Goal: Transaction & Acquisition: Download file/media

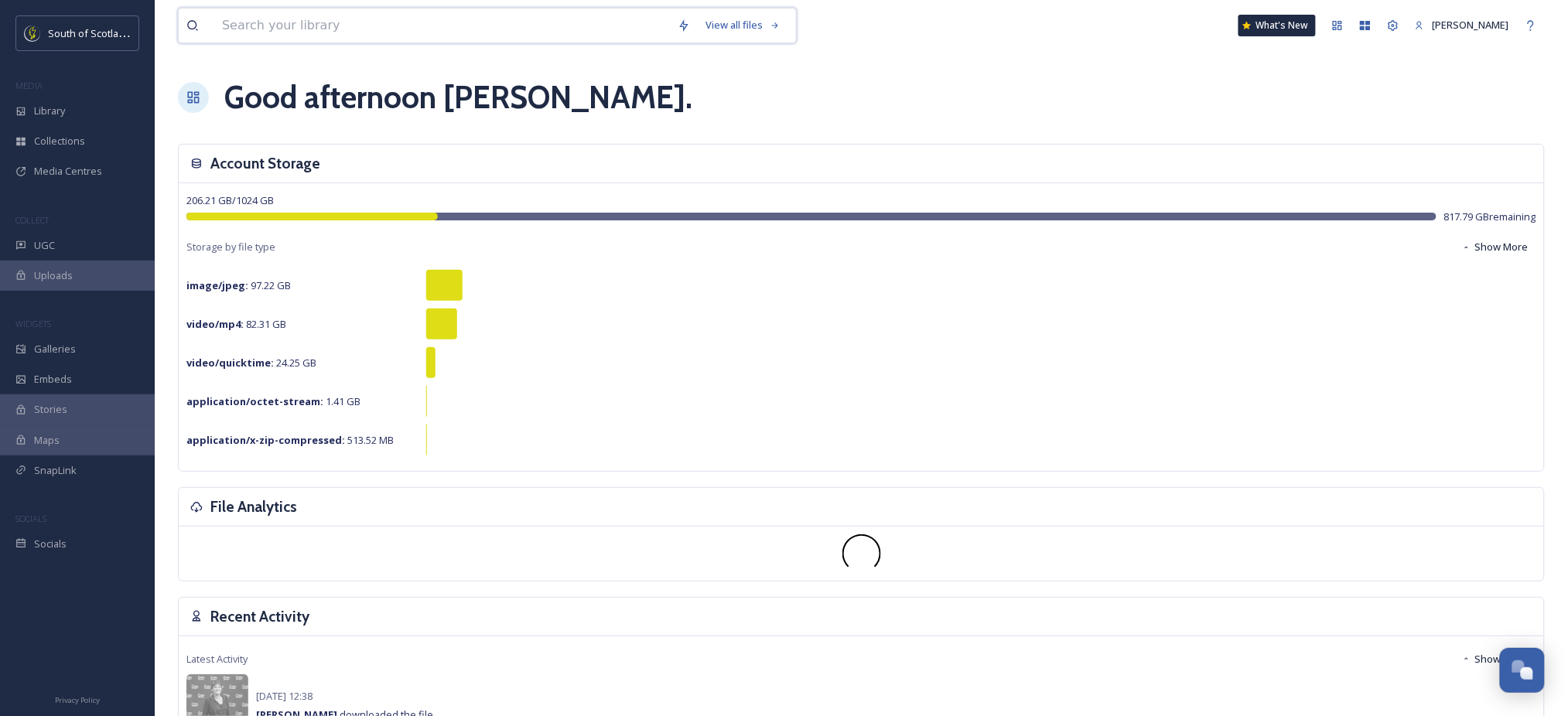
click at [316, 27] on input at bounding box center [442, 25] width 456 height 34
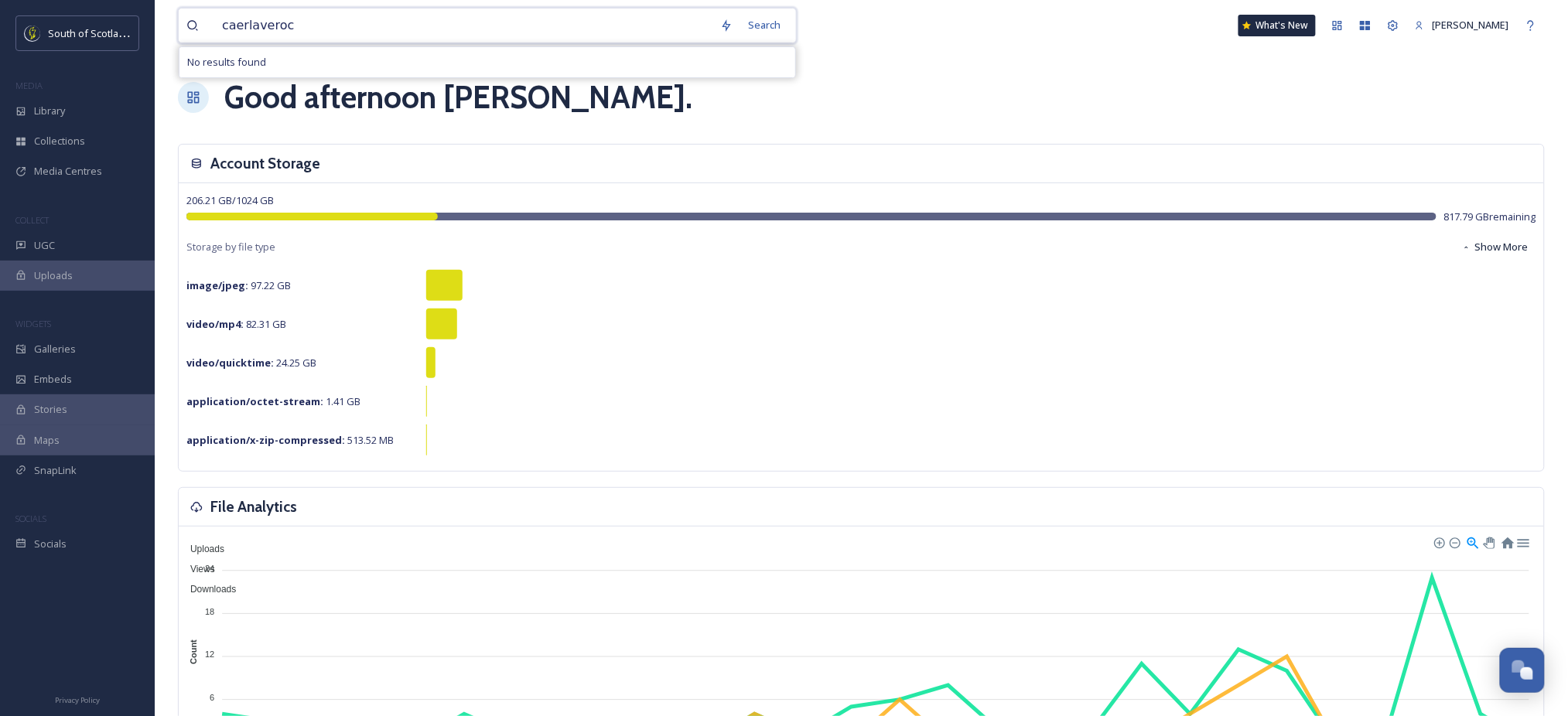
type input "caerlaverock"
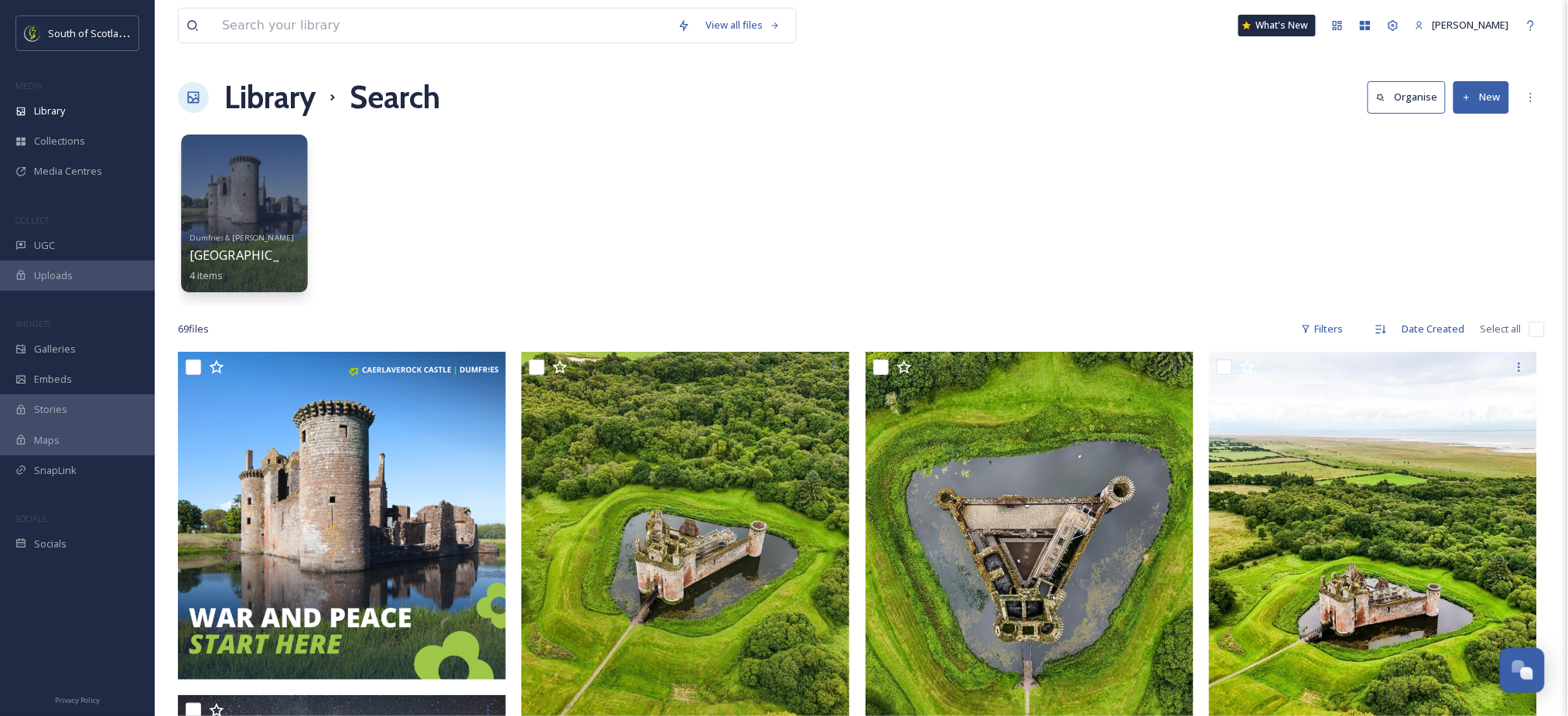
click at [223, 189] on div at bounding box center [243, 214] width 126 height 158
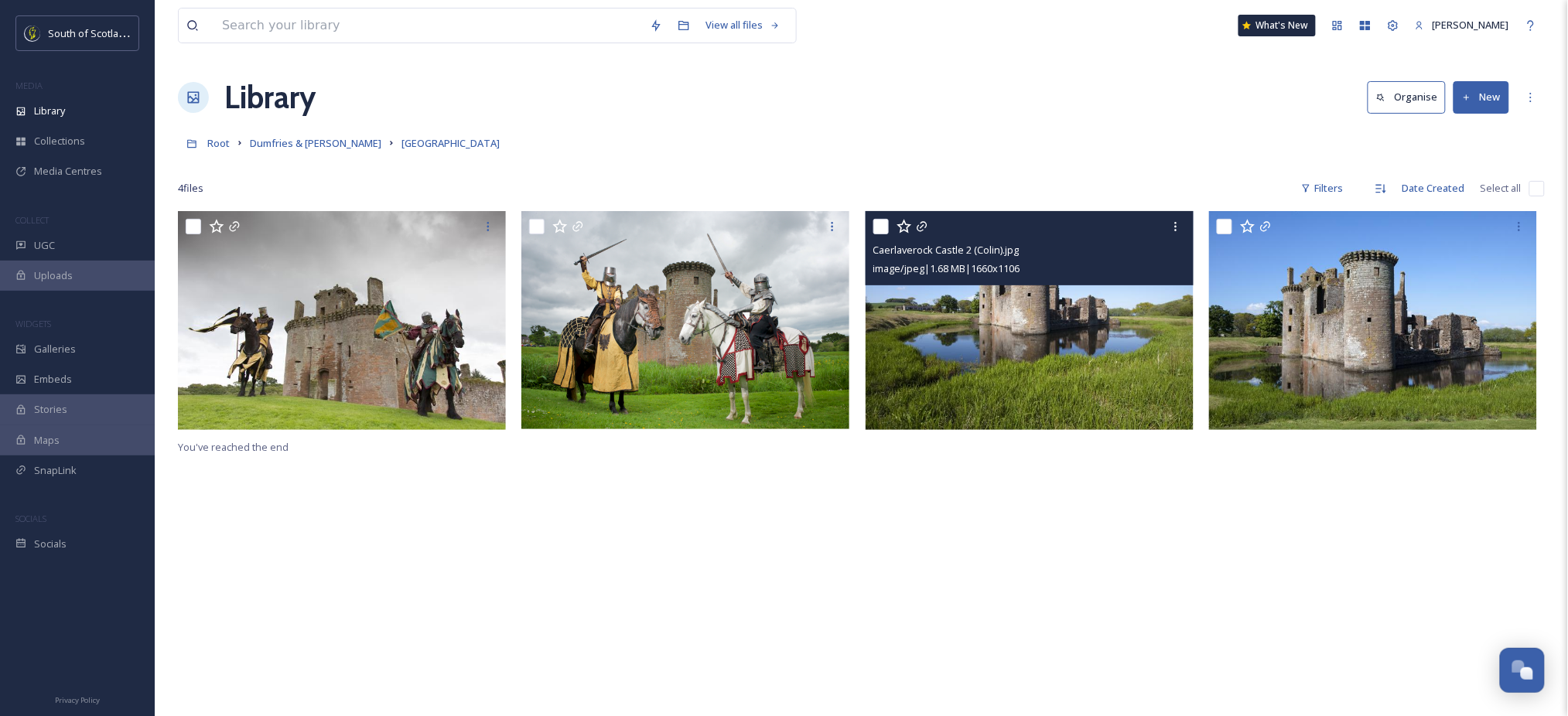
click at [1033, 342] on img at bounding box center [1030, 320] width 328 height 218
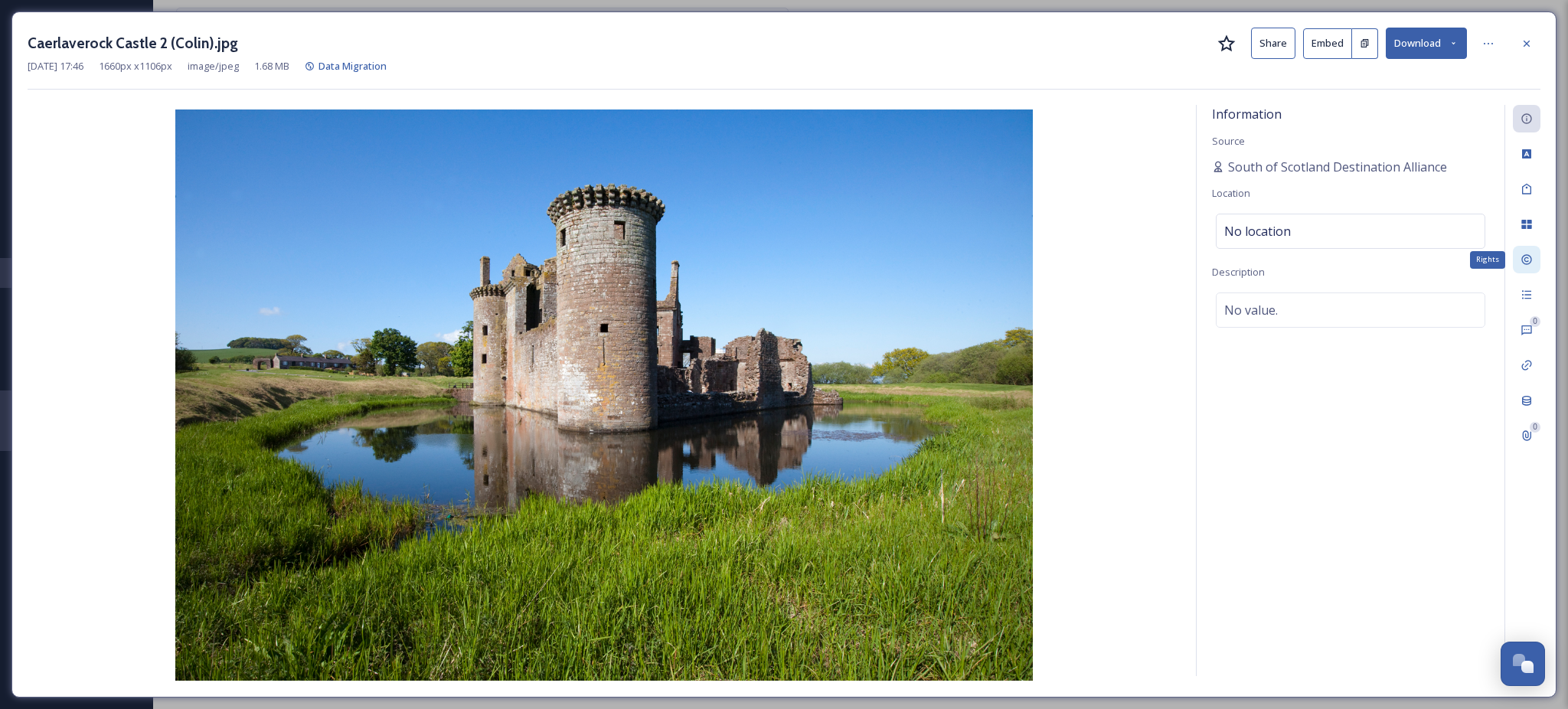
click at [1523, 266] on div "Rights" at bounding box center [1526, 259] width 27 height 27
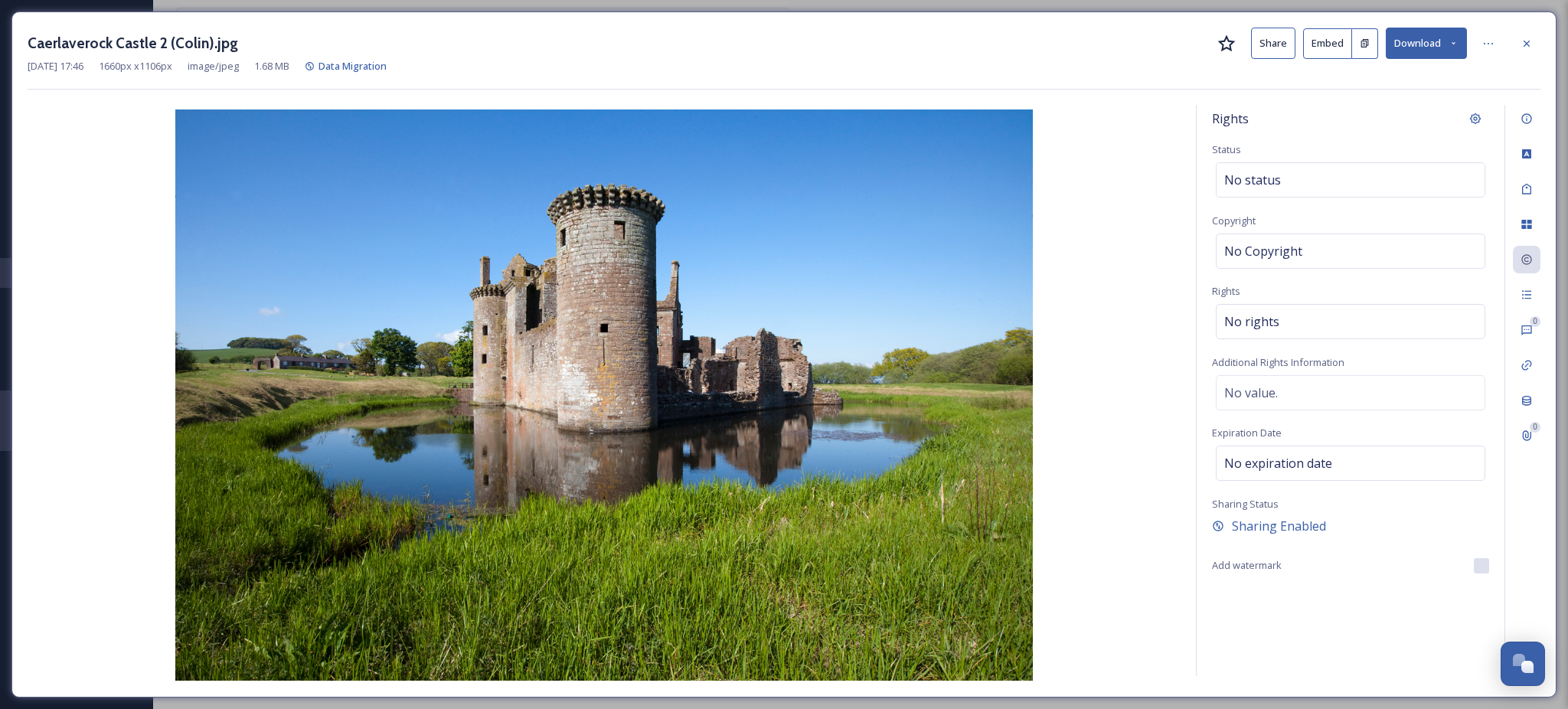
click at [1458, 45] on icon at bounding box center [1453, 43] width 10 height 10
click at [1348, 85] on span "Download Original (1660 x 1106)" at bounding box center [1385, 78] width 145 height 15
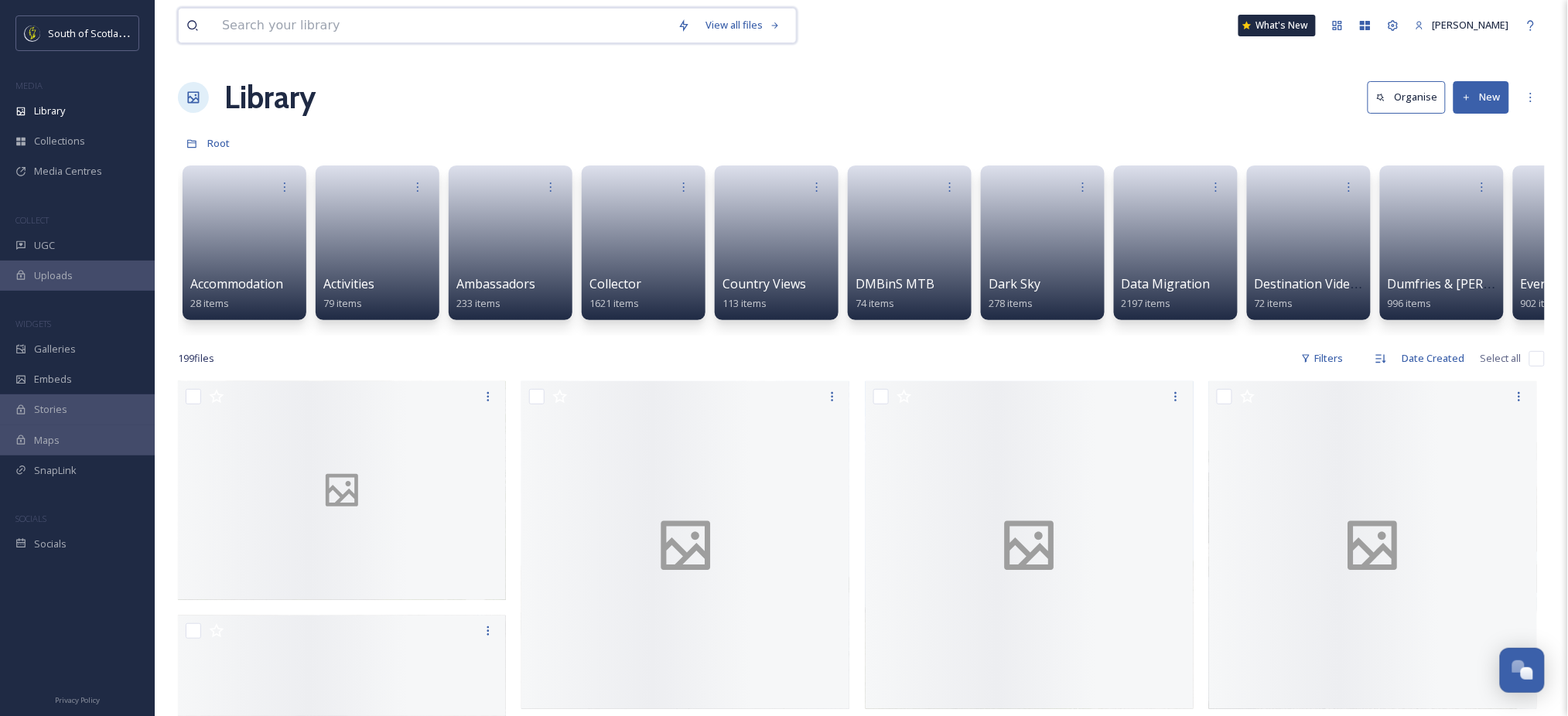
click at [412, 17] on input at bounding box center [442, 25] width 456 height 34
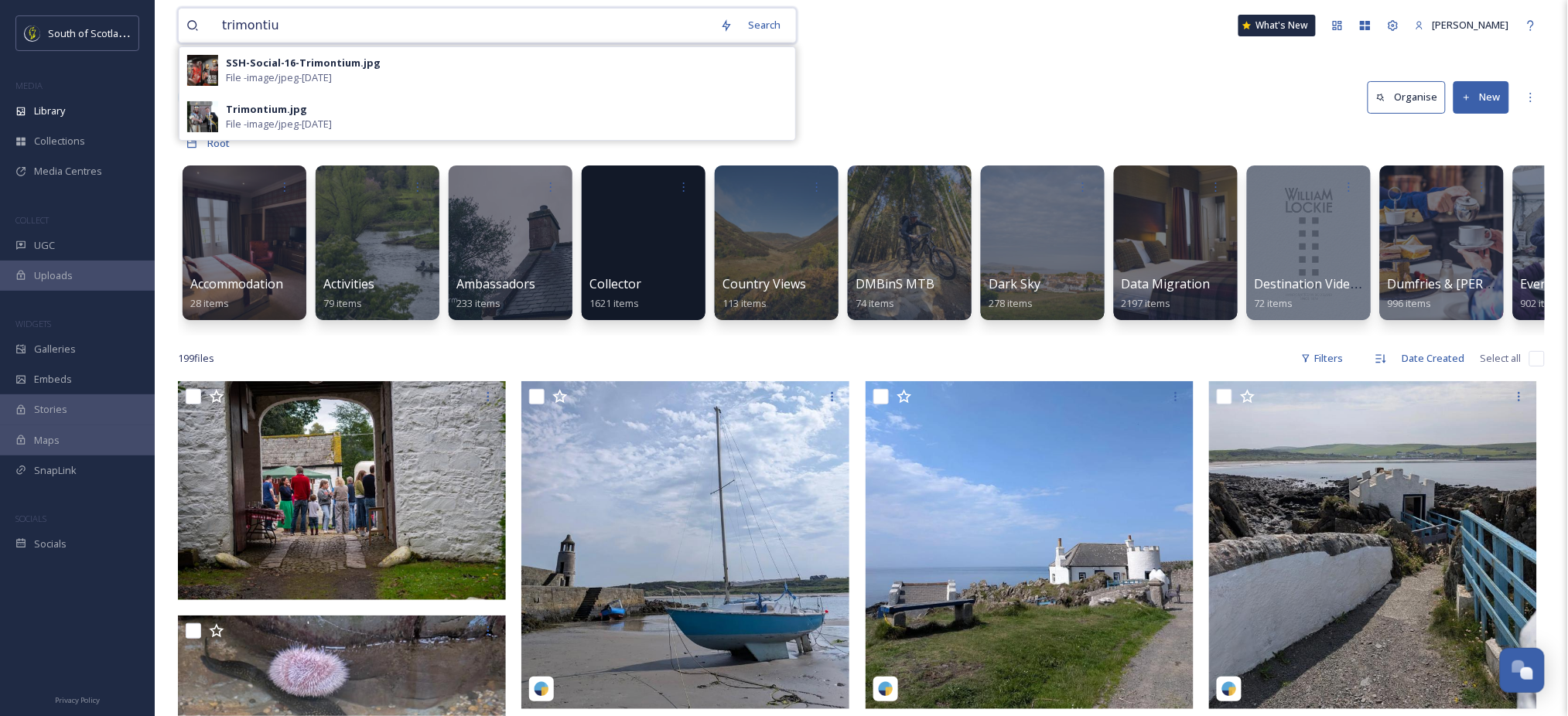
type input "trimontium"
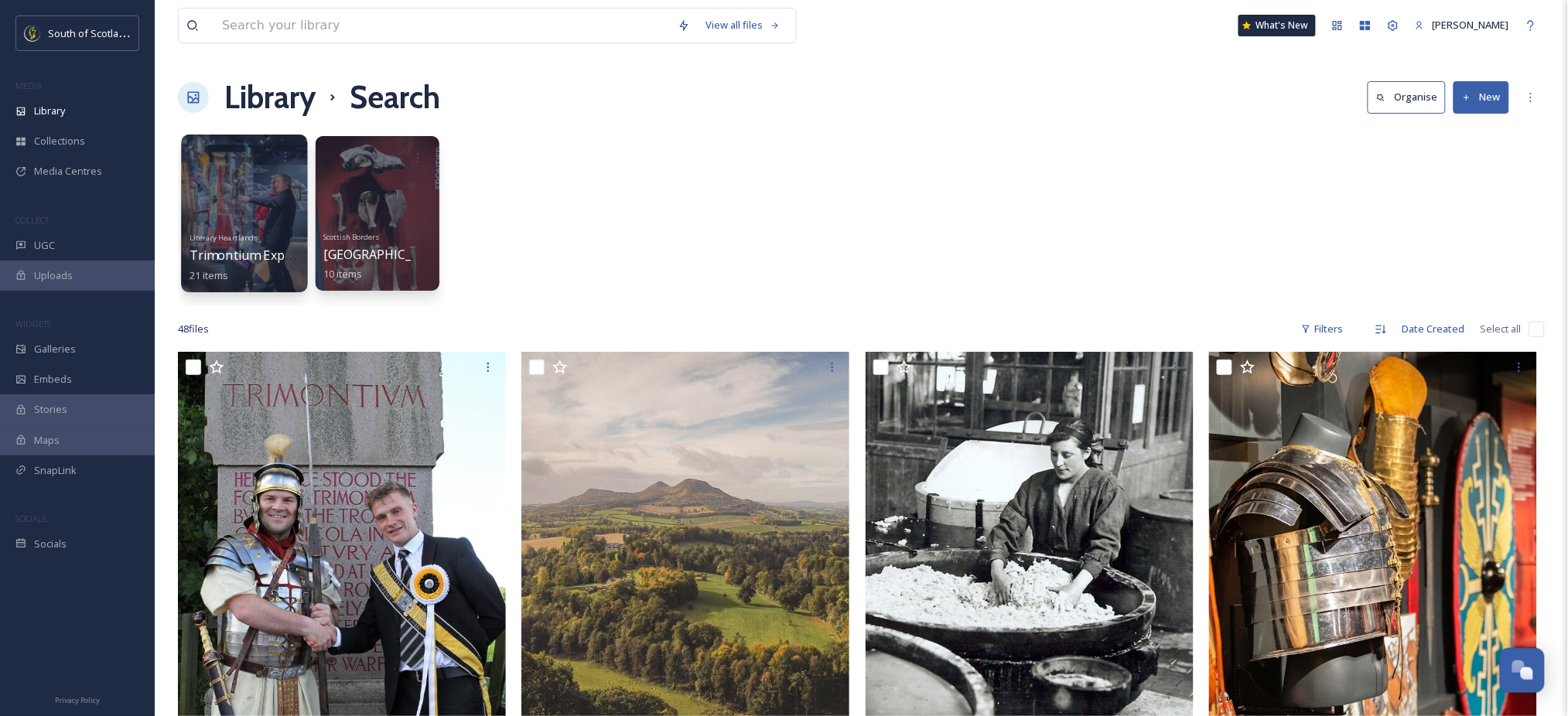
click at [254, 196] on div at bounding box center [243, 214] width 126 height 158
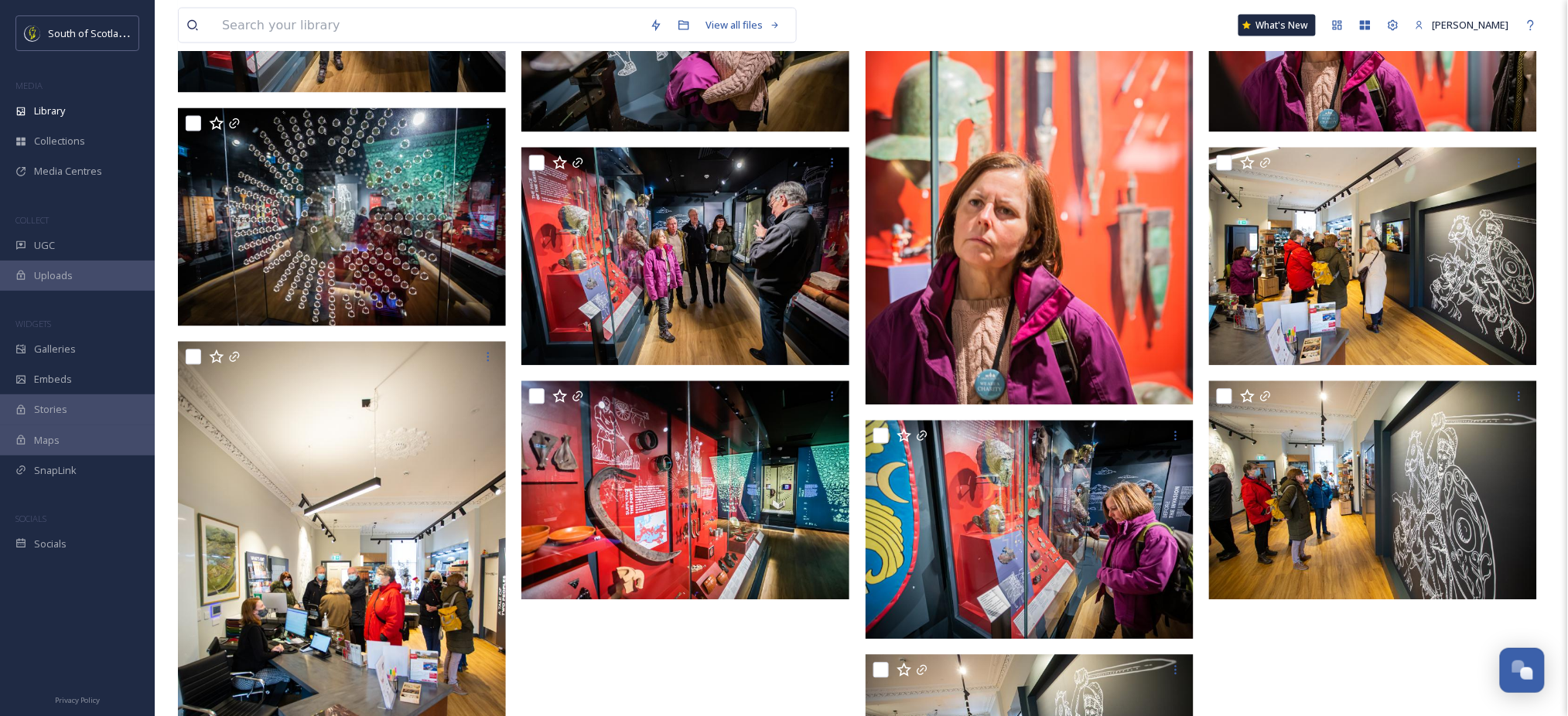
scroll to position [1046, 0]
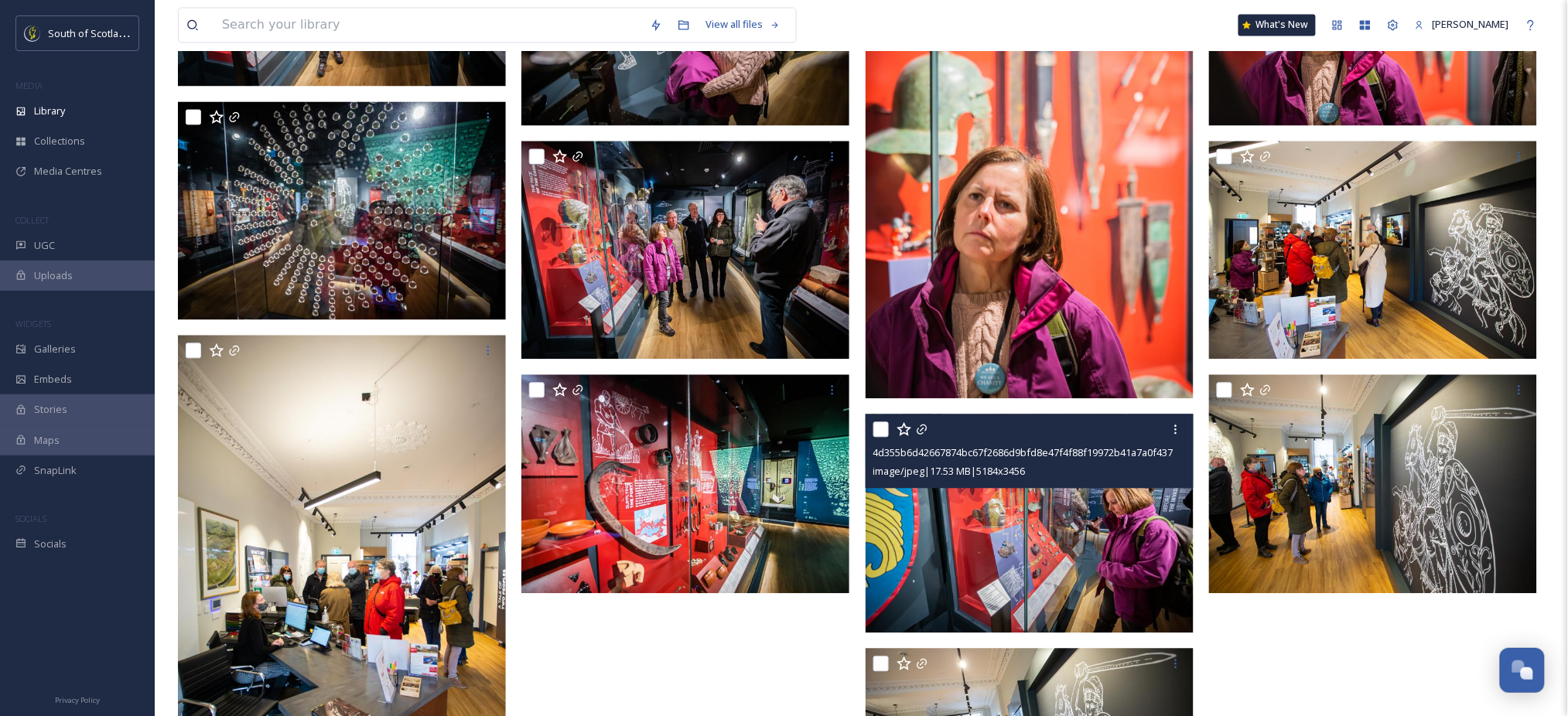
click at [1068, 537] on img at bounding box center [1030, 523] width 328 height 218
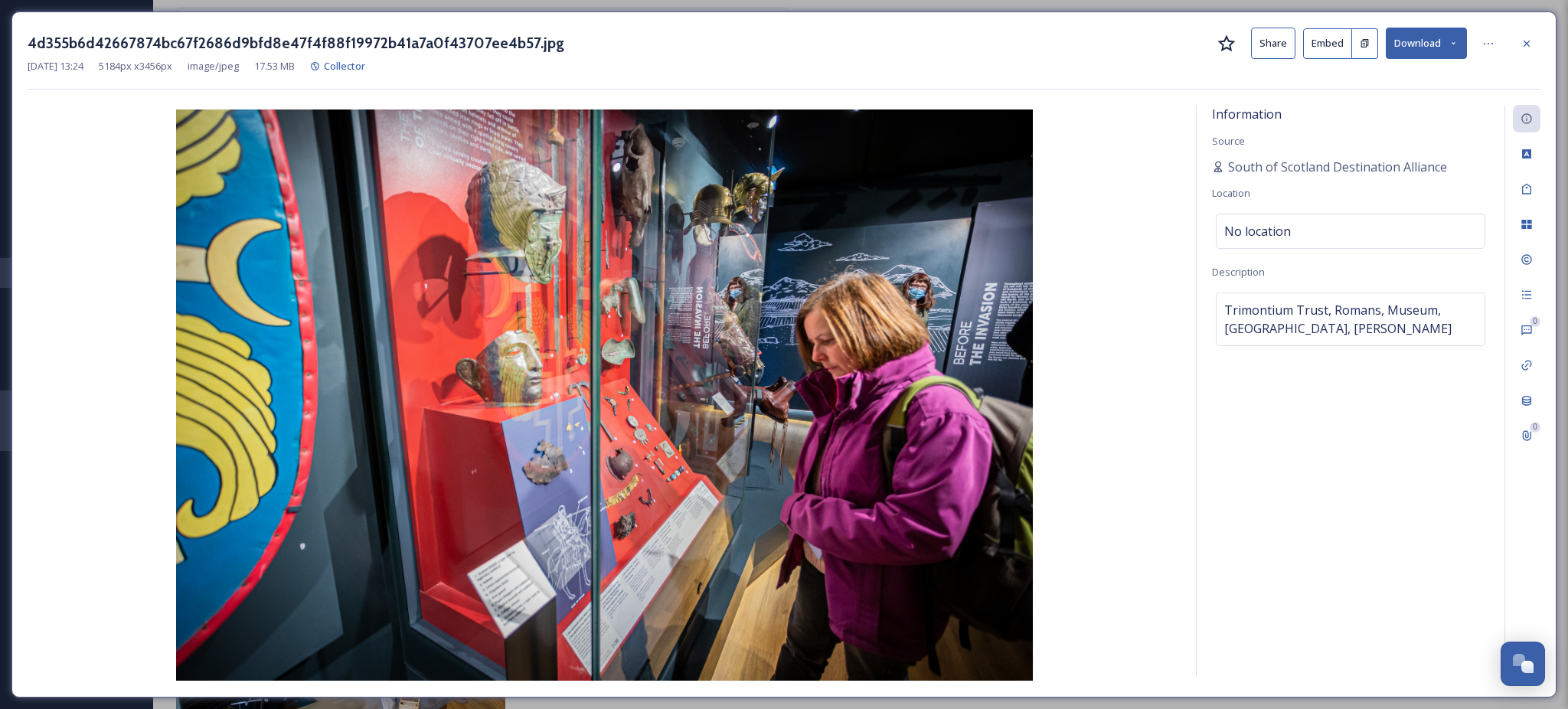
click at [1450, 46] on icon at bounding box center [1453, 43] width 10 height 10
click at [1378, 108] on span "Download Large (2000 x 1333)" at bounding box center [1381, 108] width 135 height 15
click at [1523, 50] on div at bounding box center [1526, 44] width 27 height 27
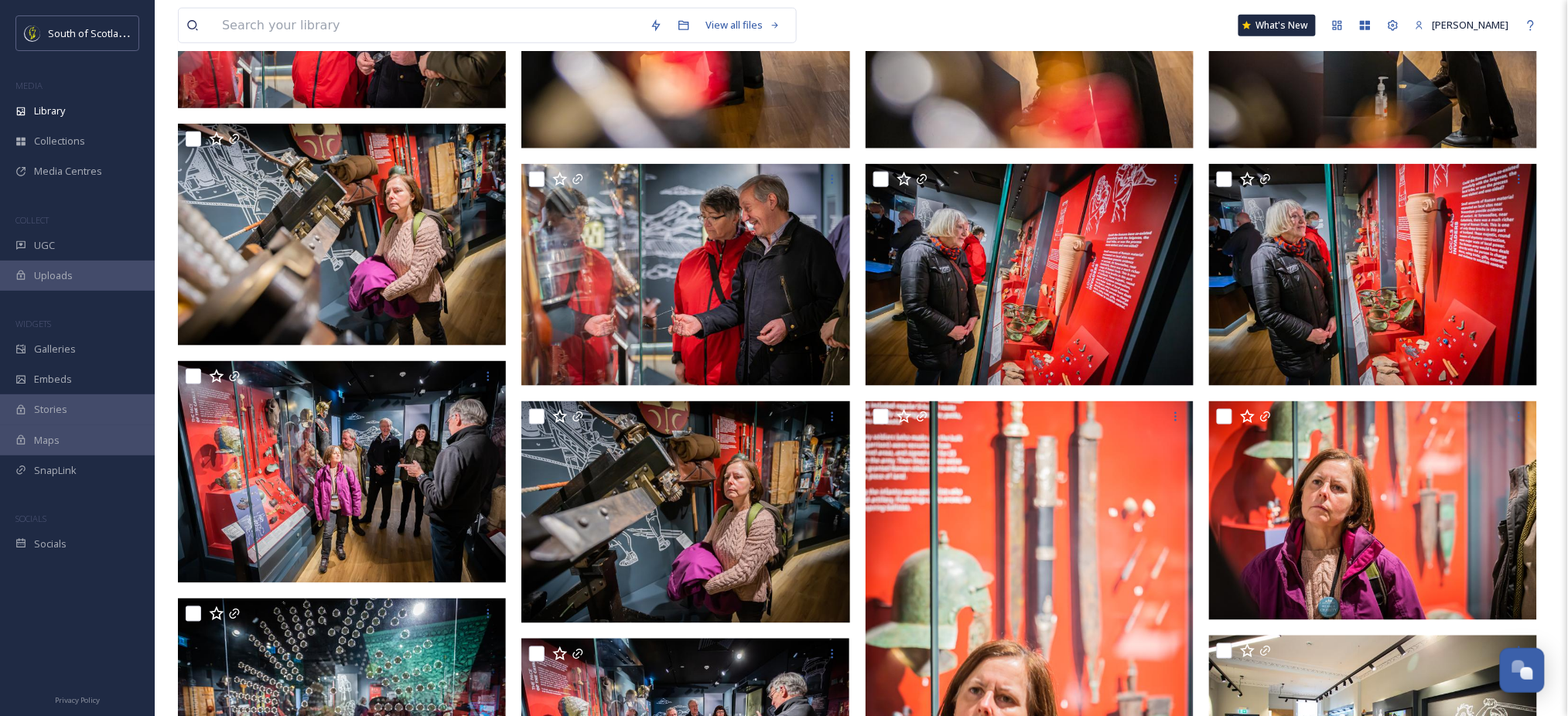
scroll to position [537, 0]
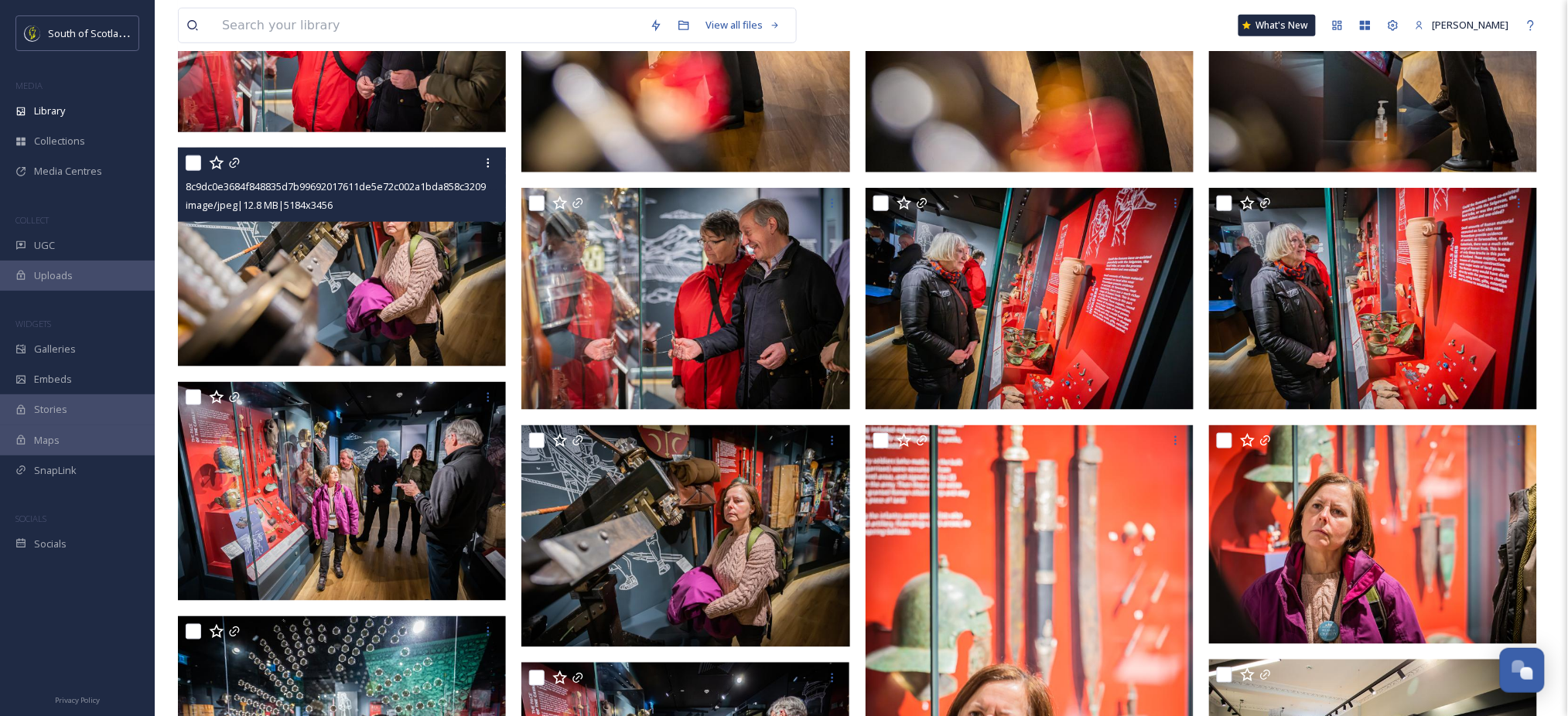
click at [392, 289] on img at bounding box center [342, 257] width 328 height 218
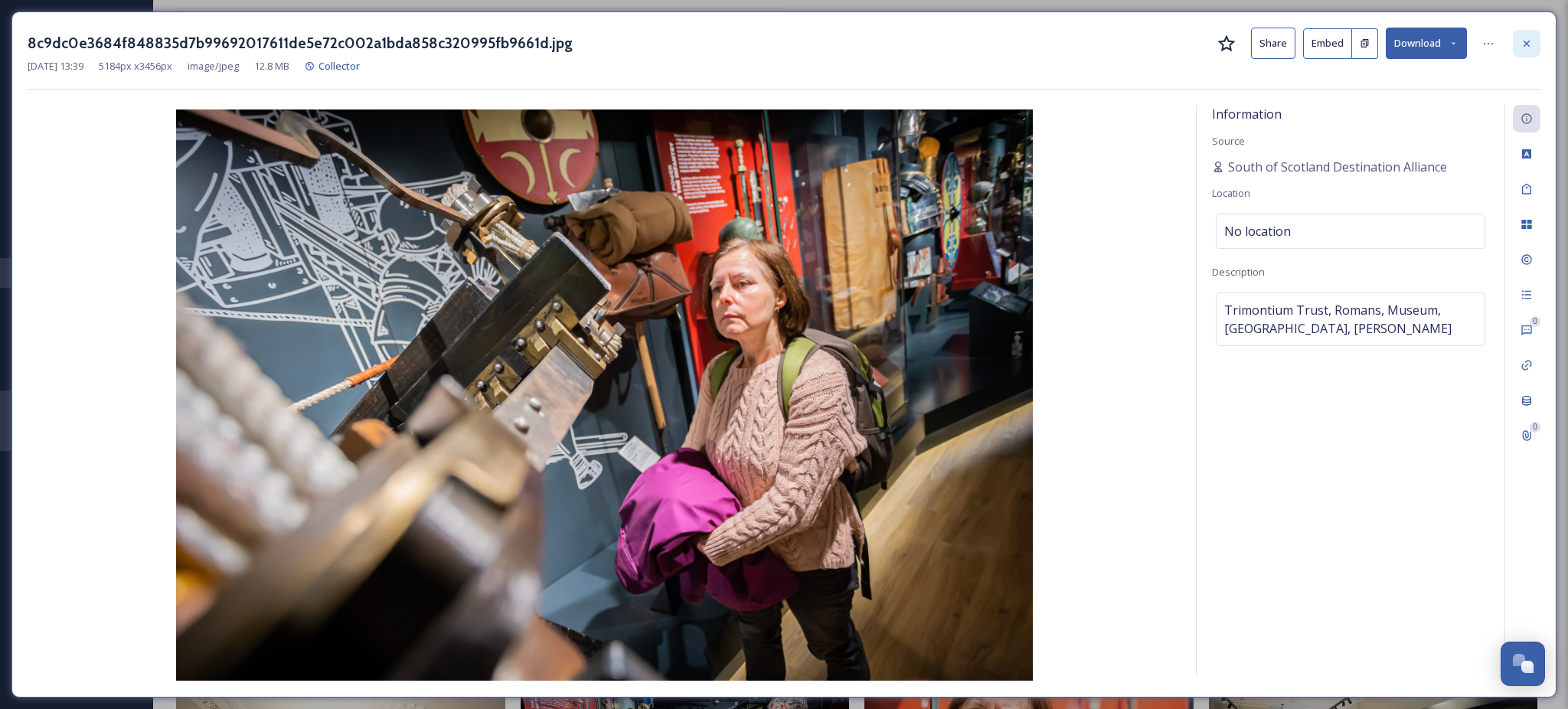
click at [1527, 37] on icon at bounding box center [1526, 43] width 12 height 12
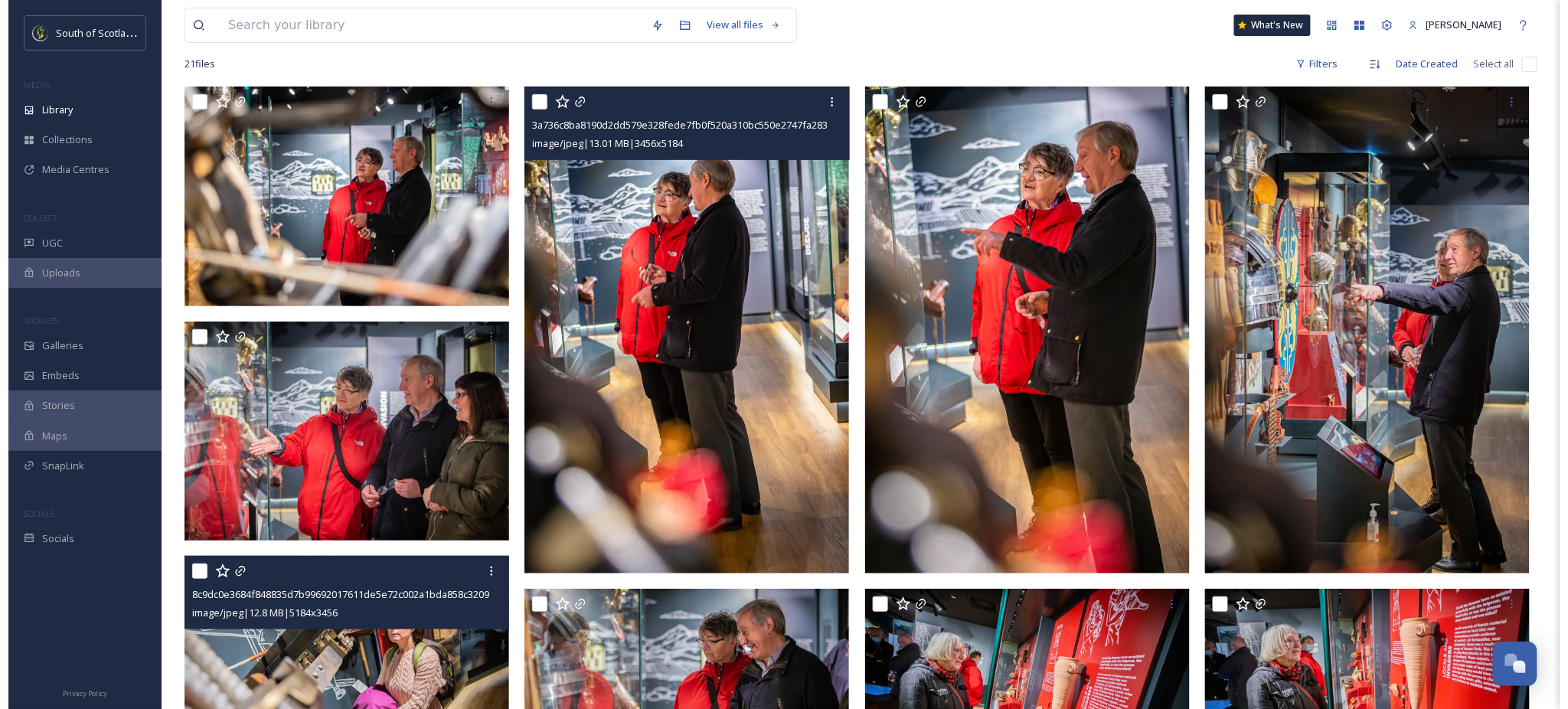
scroll to position [124, 0]
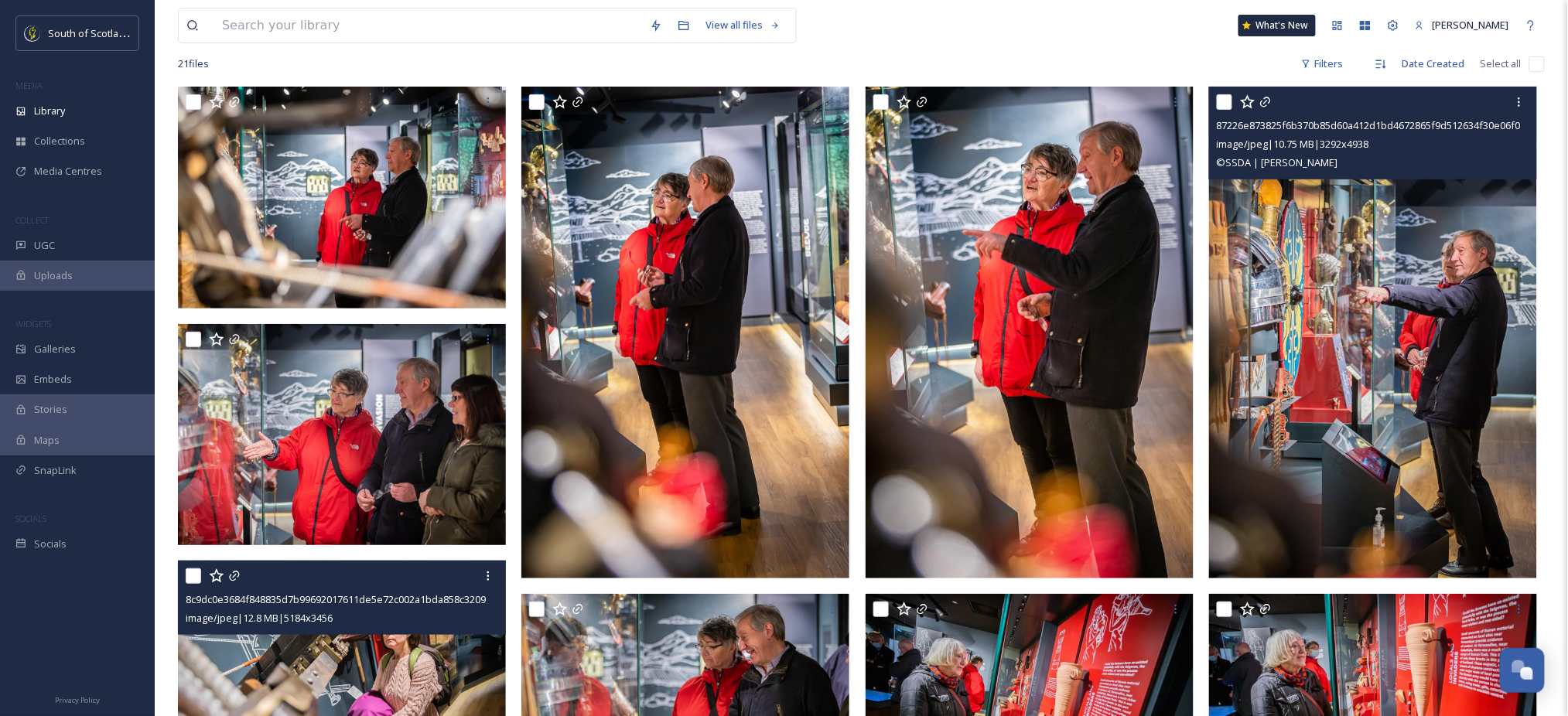
click at [1404, 285] on img at bounding box center [1373, 332] width 328 height 492
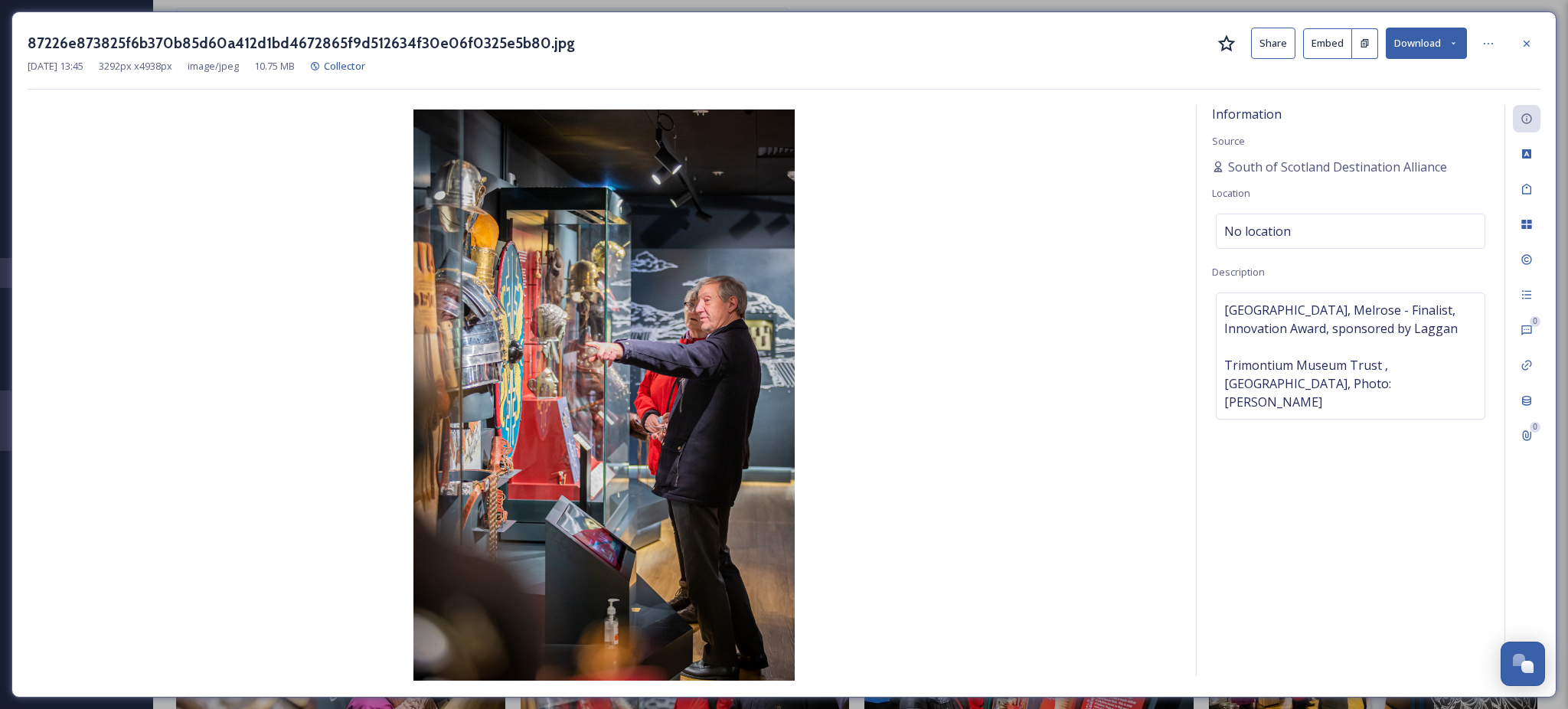
click at [1445, 53] on button "Download" at bounding box center [1426, 43] width 81 height 32
click at [1389, 99] on div "Download Large (1333 x 2000)" at bounding box center [1386, 108] width 160 height 30
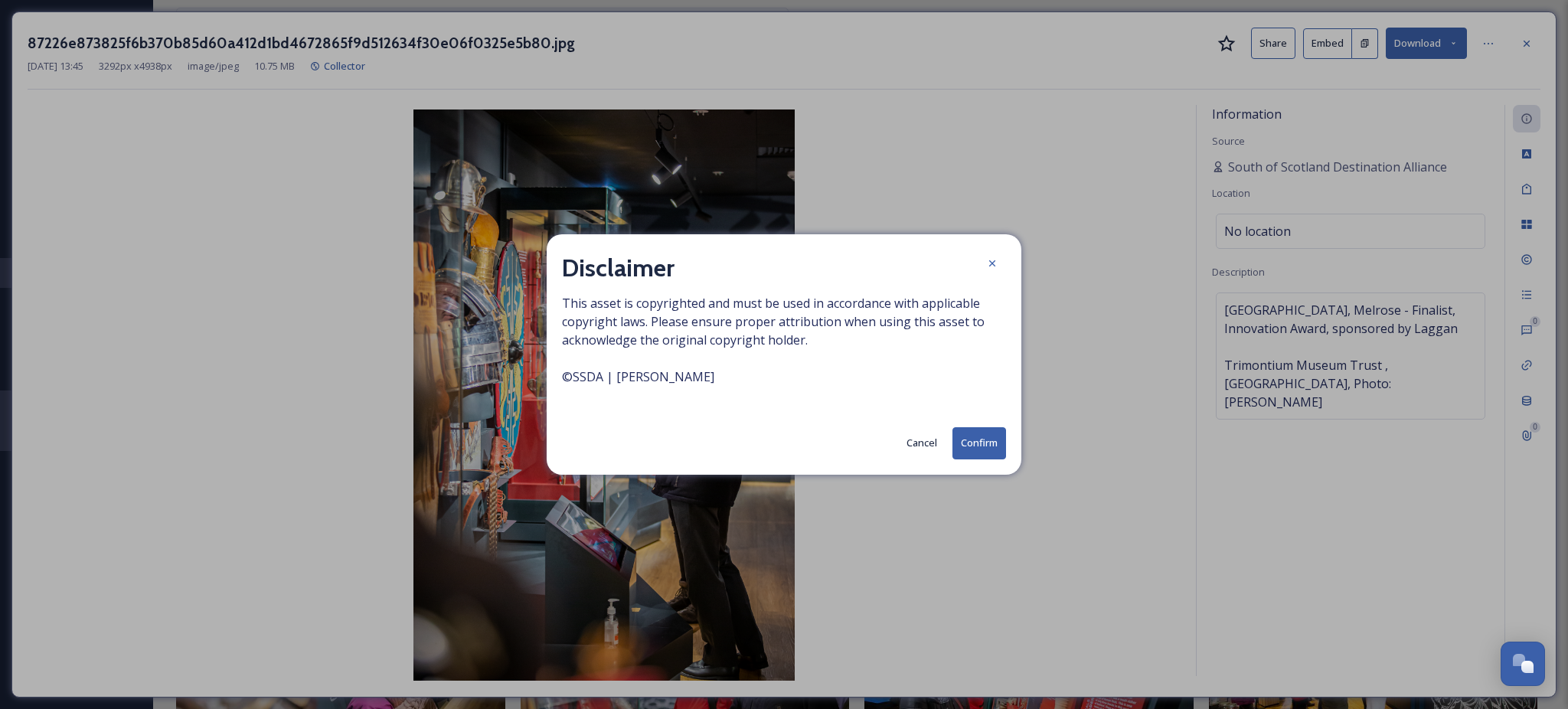
click at [1014, 448] on div "Disclaimer This asset is copyrighted and must be used in accordance with applic…" at bounding box center [784, 354] width 474 height 240
click at [996, 446] on button "Confirm" at bounding box center [979, 443] width 54 height 32
